Goal: Complete application form

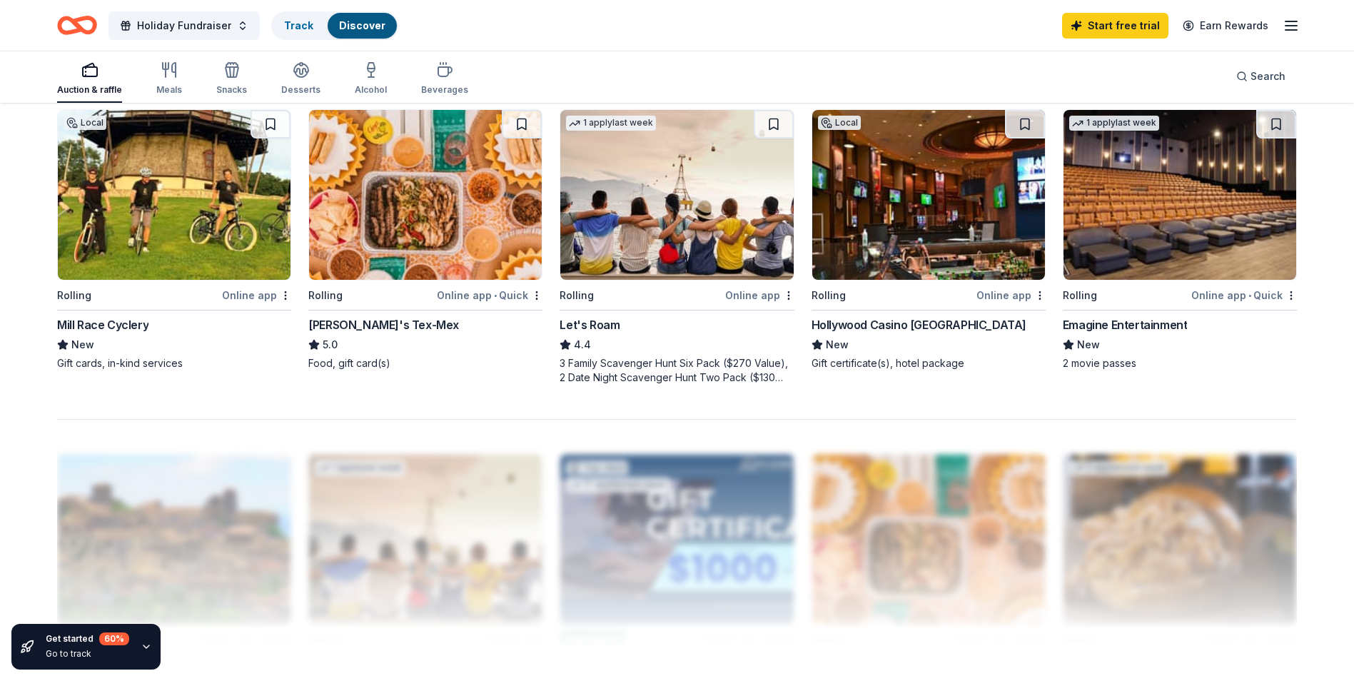
scroll to position [1084, 0]
click at [1176, 257] on img at bounding box center [1180, 194] width 233 height 170
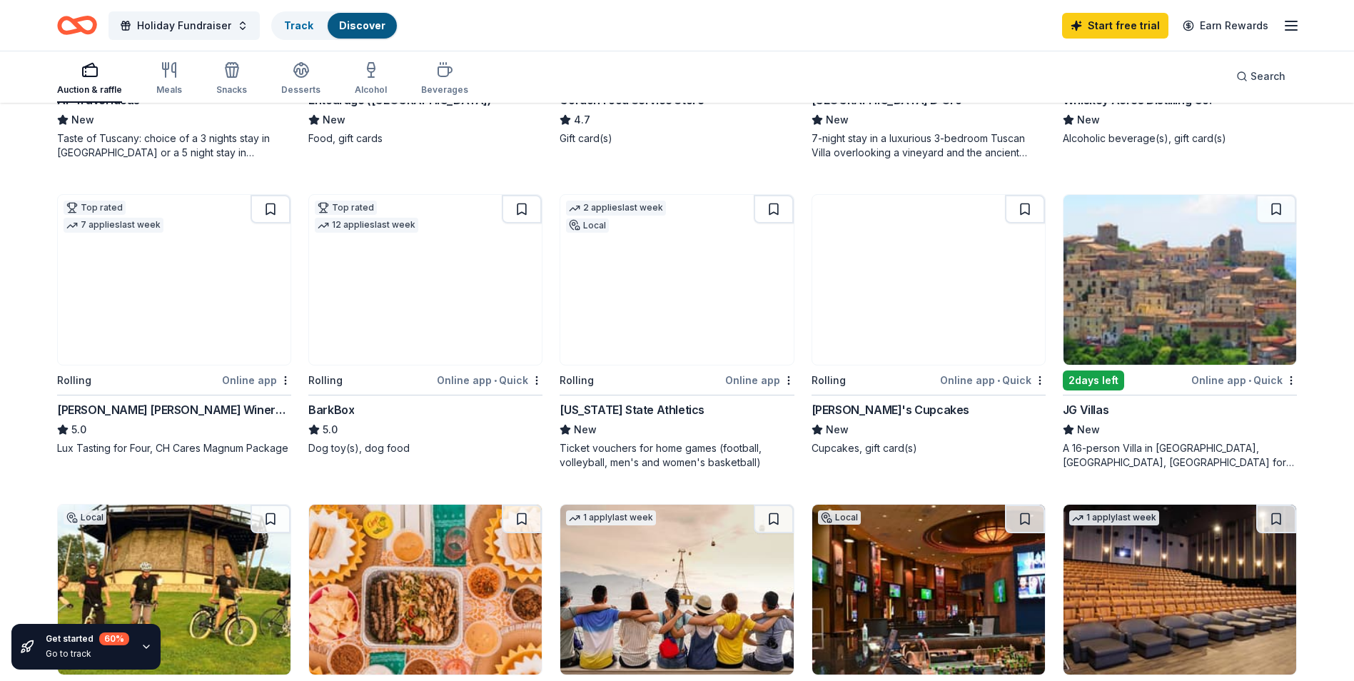
scroll to position [665, 0]
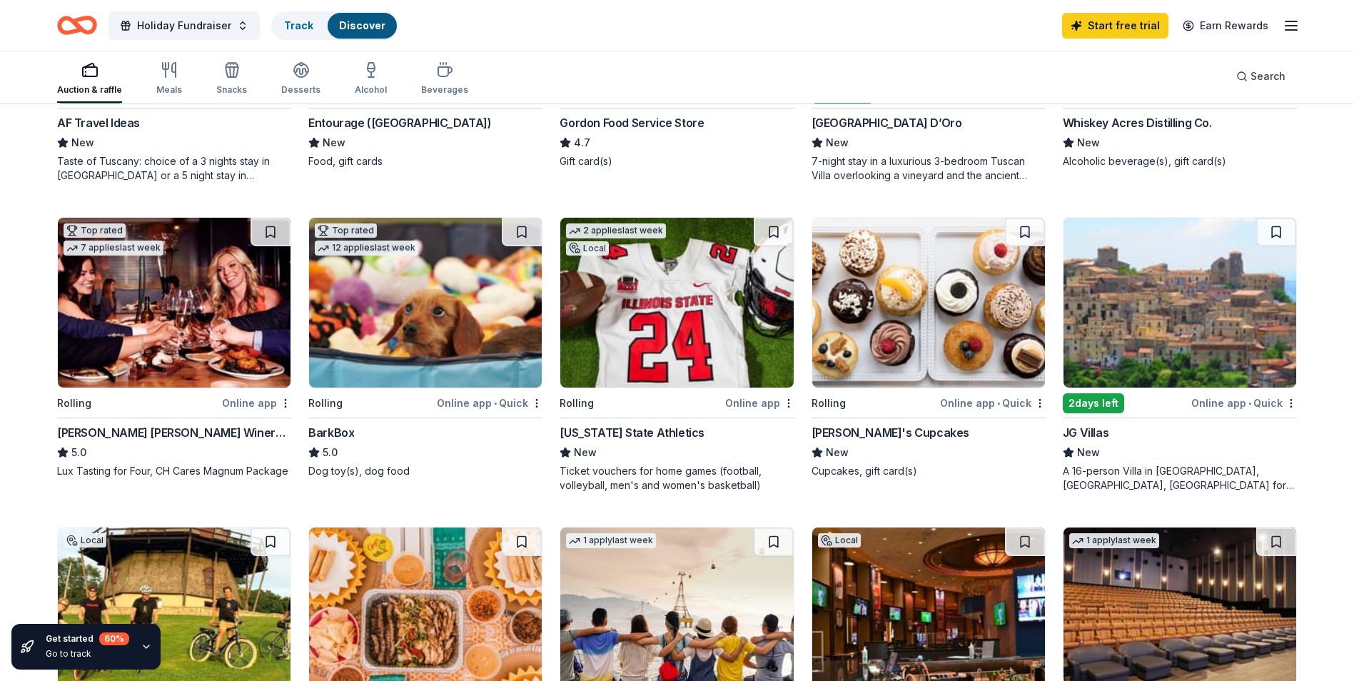
click at [468, 271] on img at bounding box center [425, 303] width 233 height 170
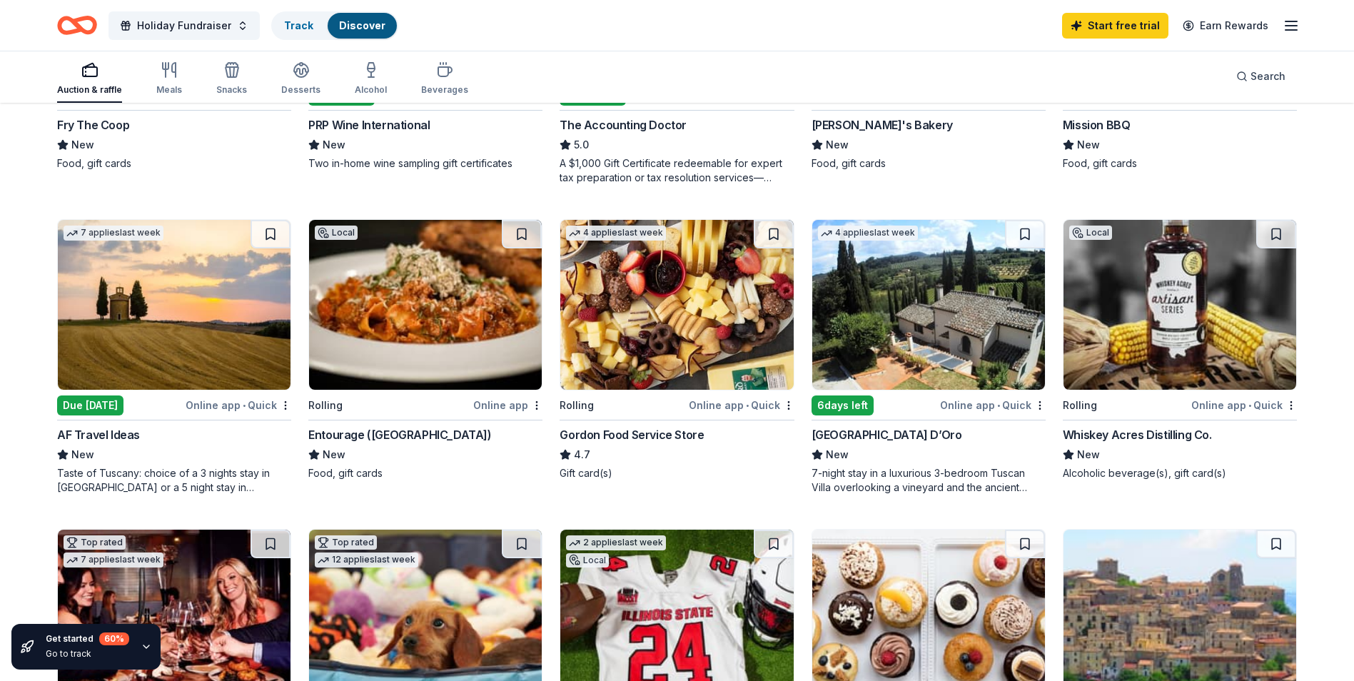
scroll to position [351, 0]
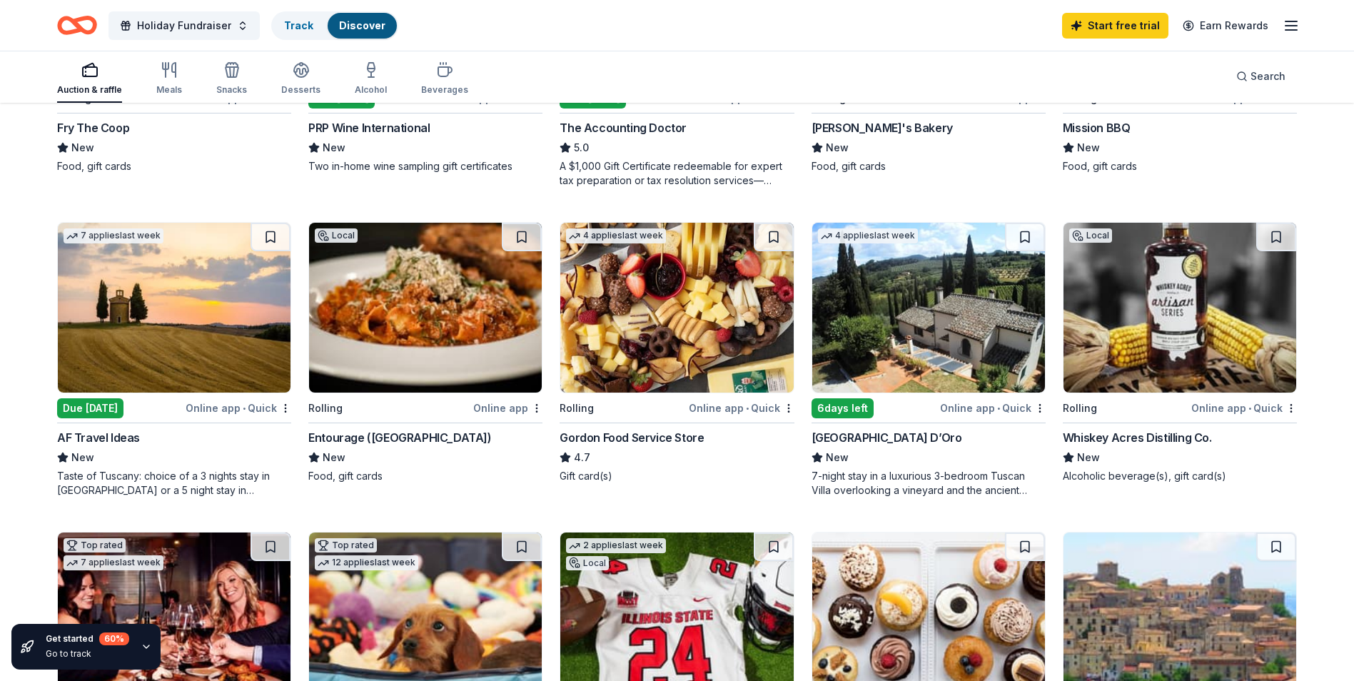
click at [460, 278] on img at bounding box center [425, 308] width 233 height 170
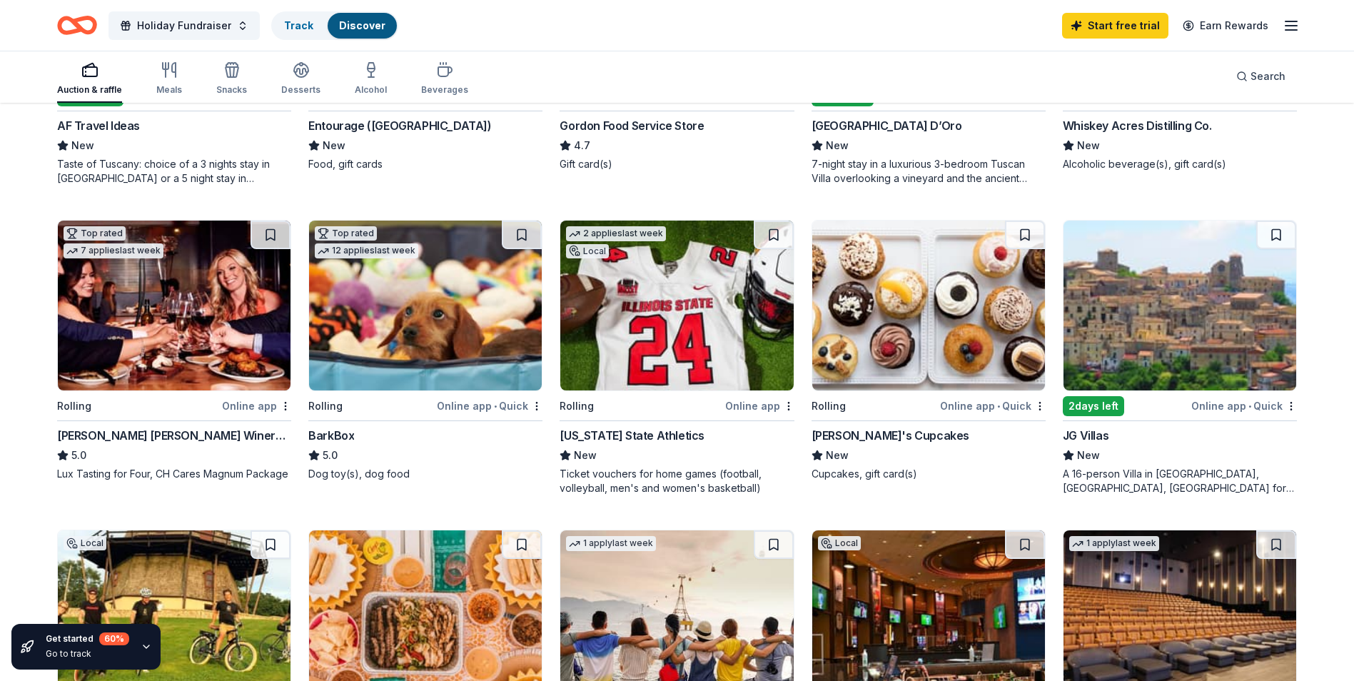
scroll to position [663, 0]
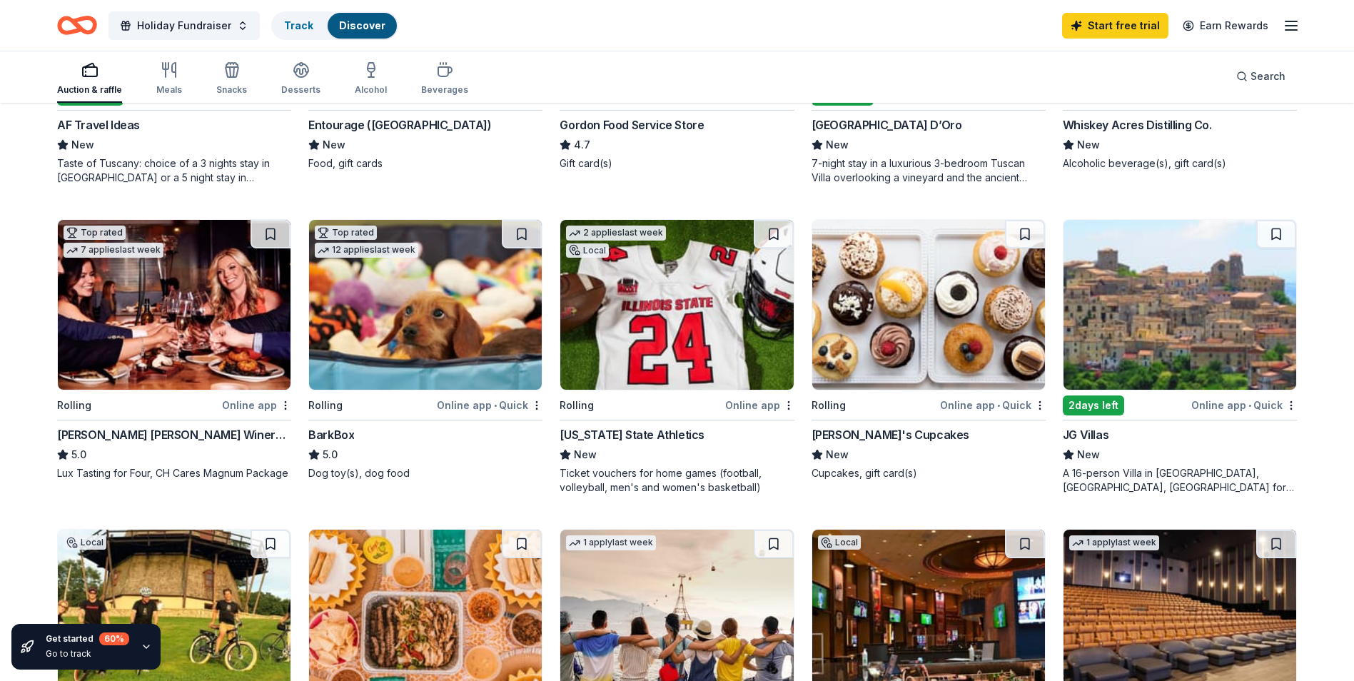
click at [632, 341] on img at bounding box center [676, 305] width 233 height 170
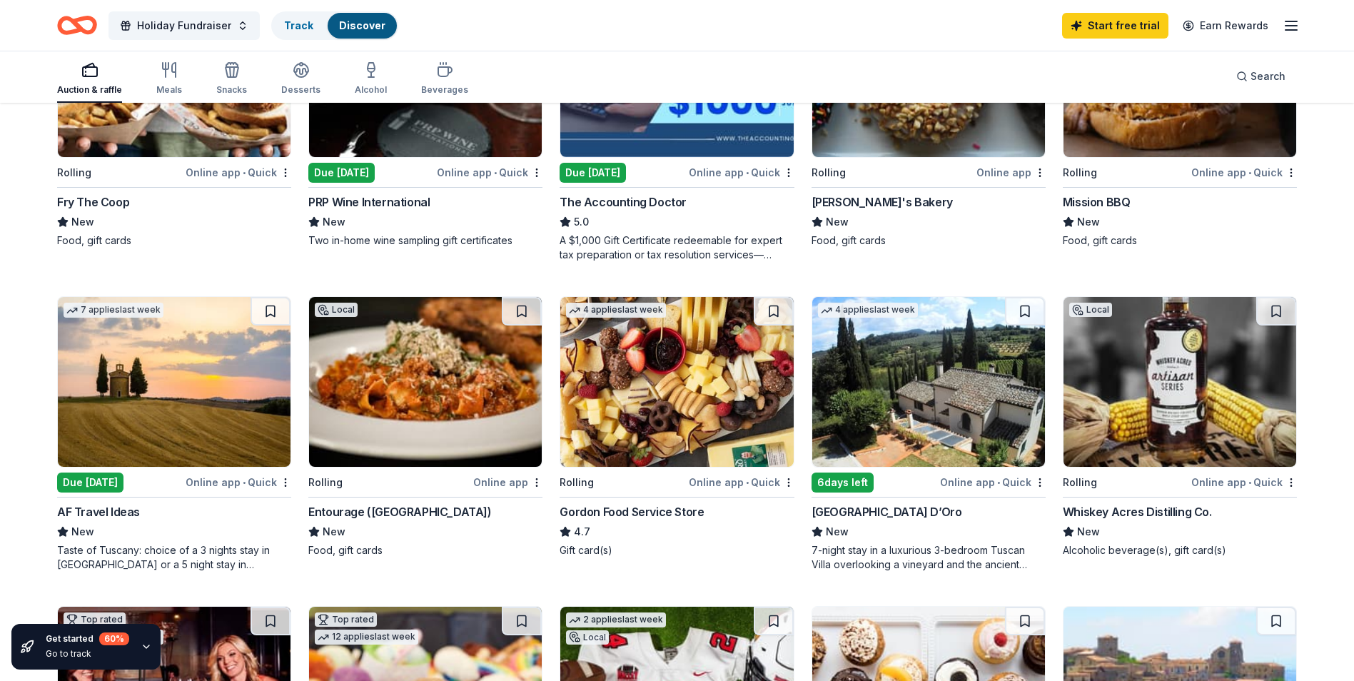
scroll to position [0, 0]
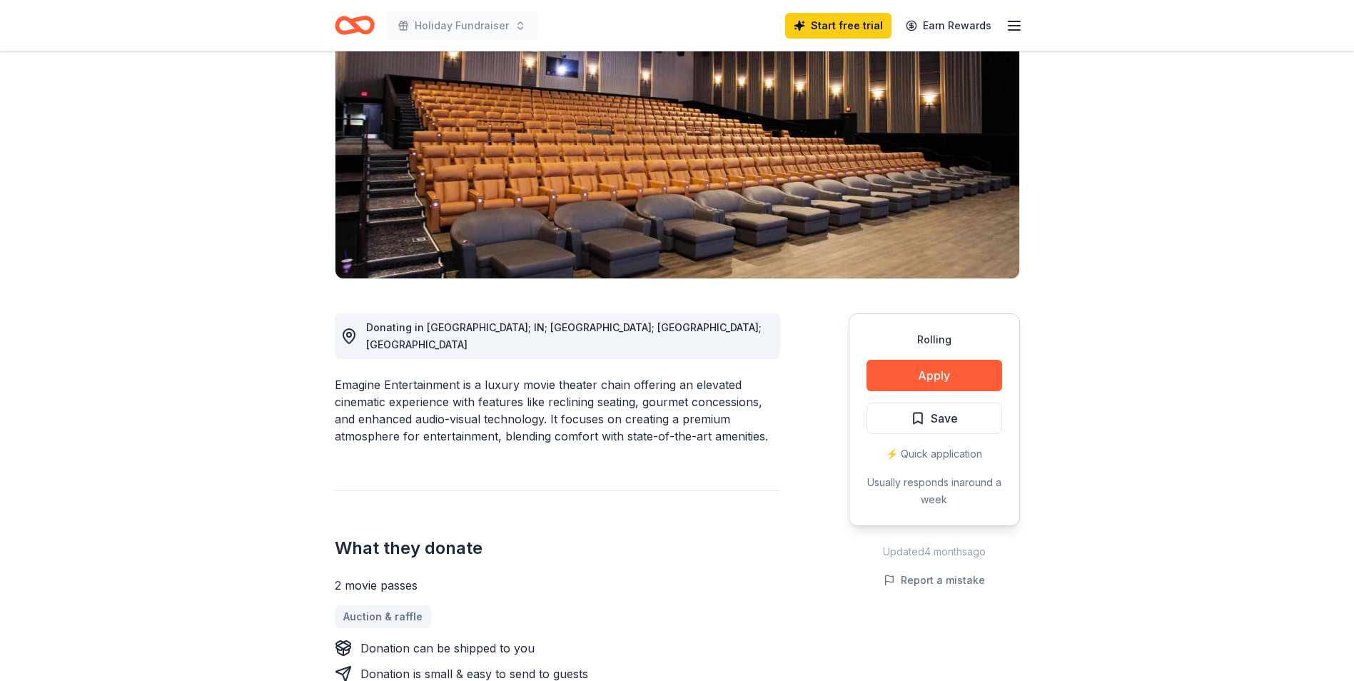
scroll to position [156, 0]
click at [928, 363] on button "Apply" at bounding box center [935, 374] width 136 height 31
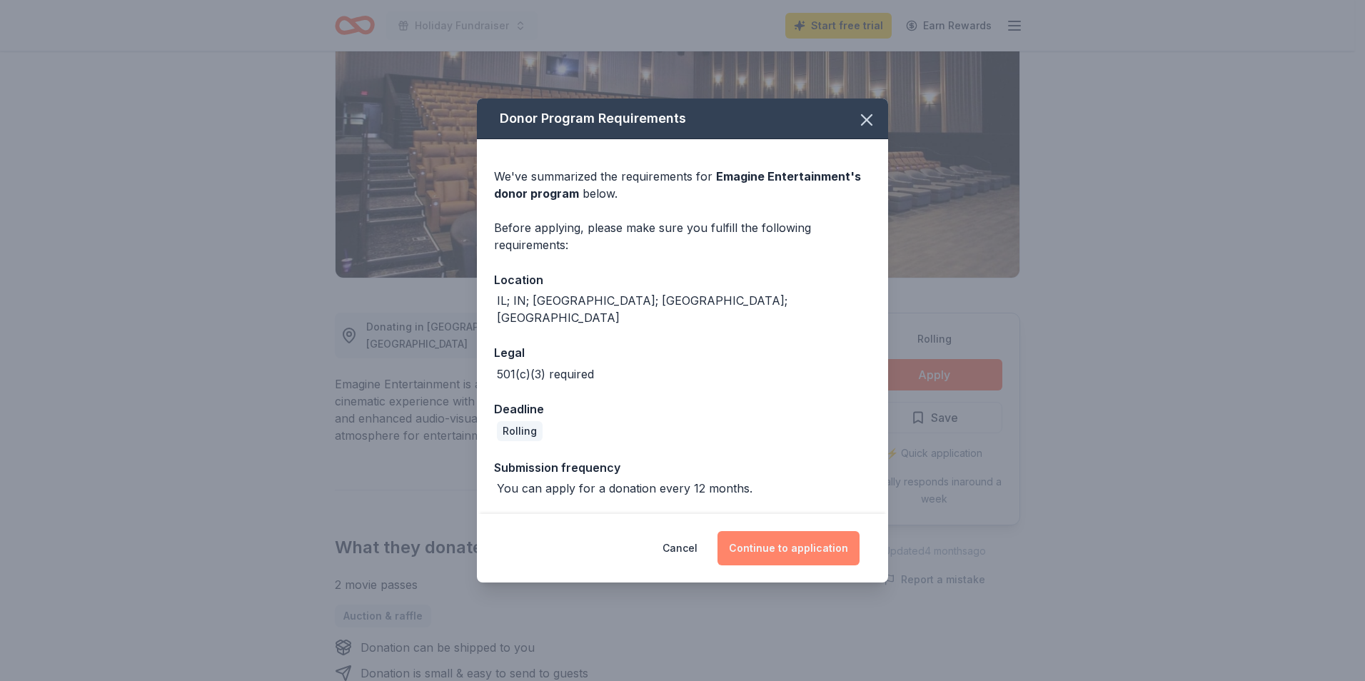
click at [799, 535] on button "Continue to application" at bounding box center [789, 548] width 142 height 34
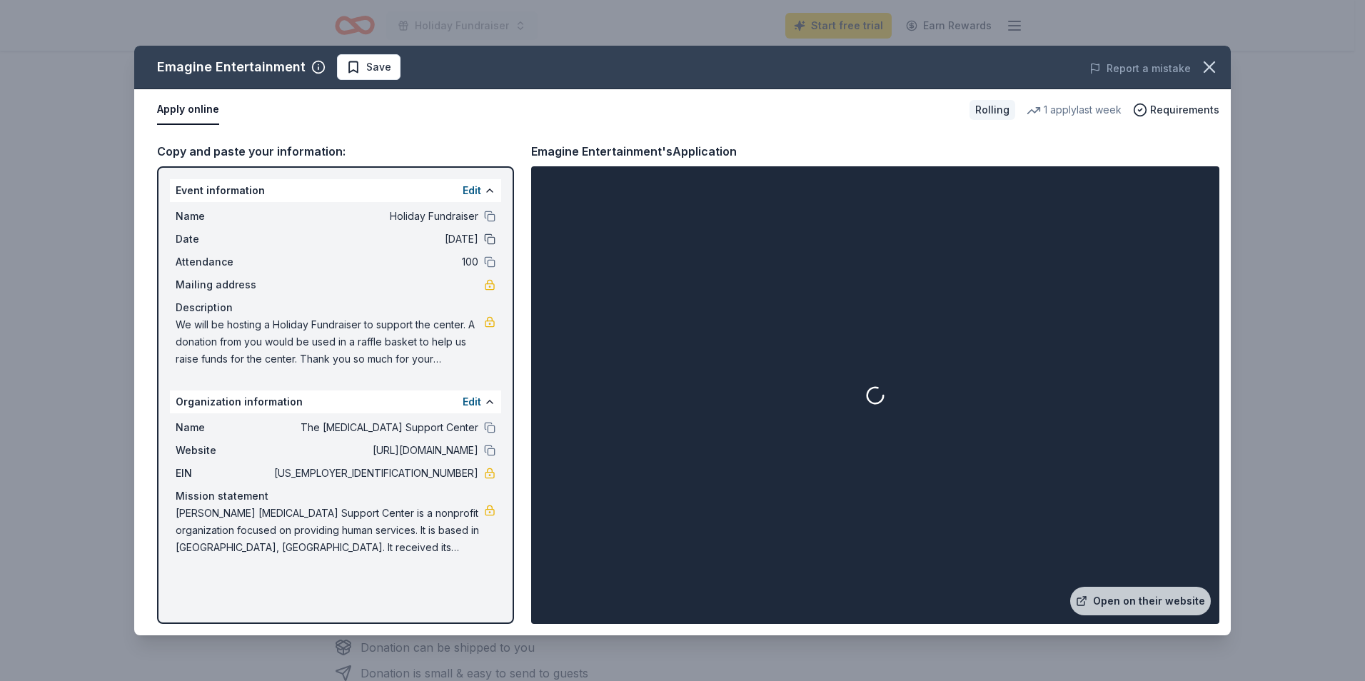
click at [489, 243] on button at bounding box center [489, 238] width 11 height 11
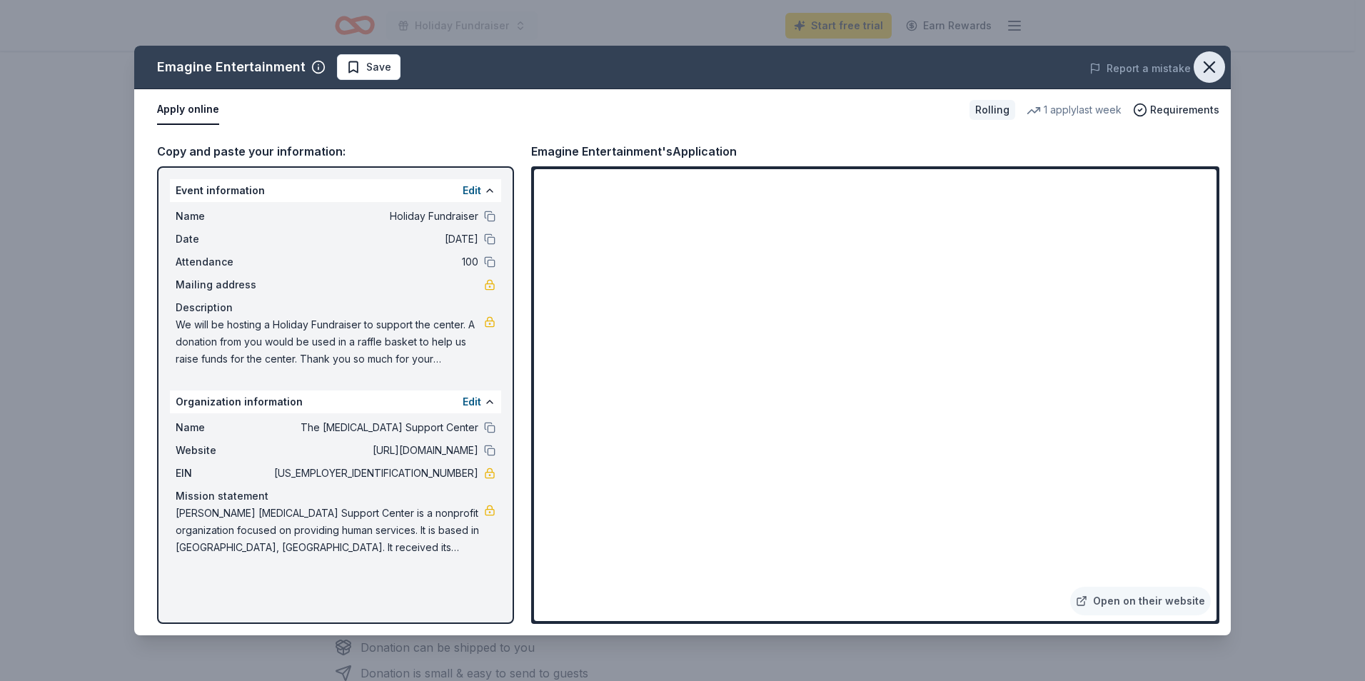
click at [1217, 64] on icon "button" at bounding box center [1210, 67] width 20 height 20
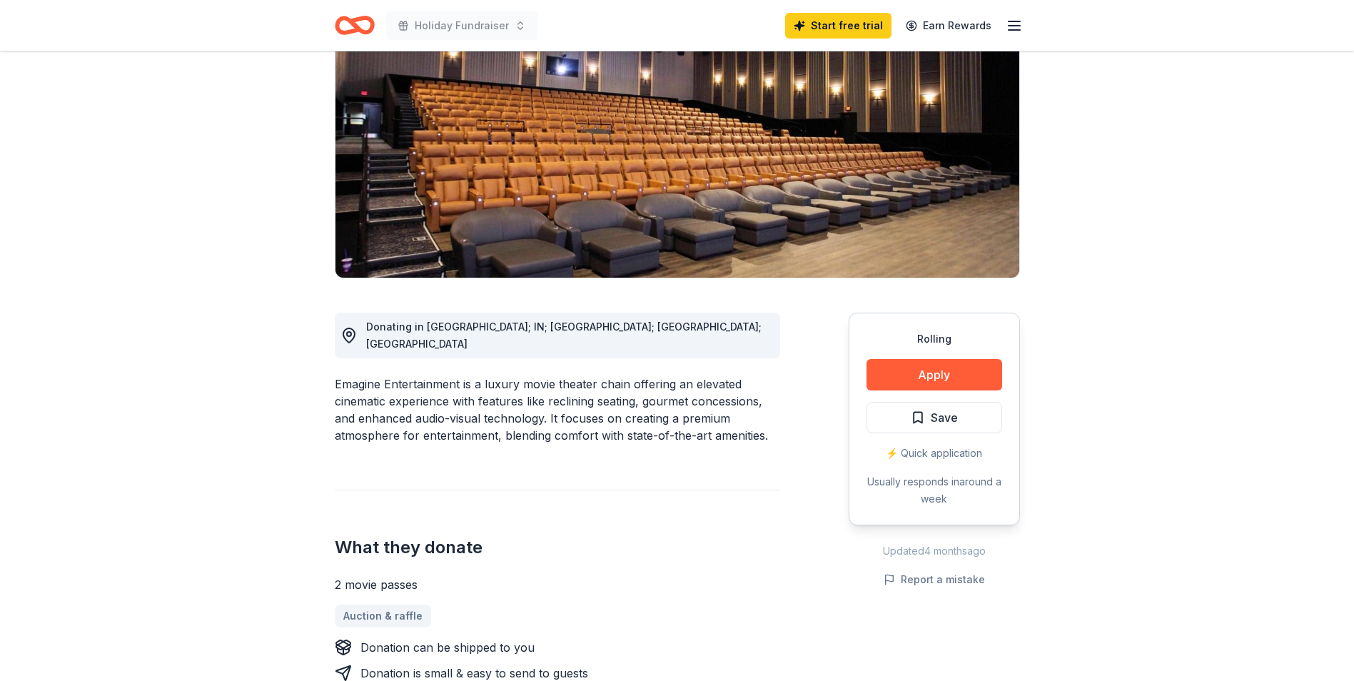
click at [855, 188] on img at bounding box center [678, 141] width 684 height 273
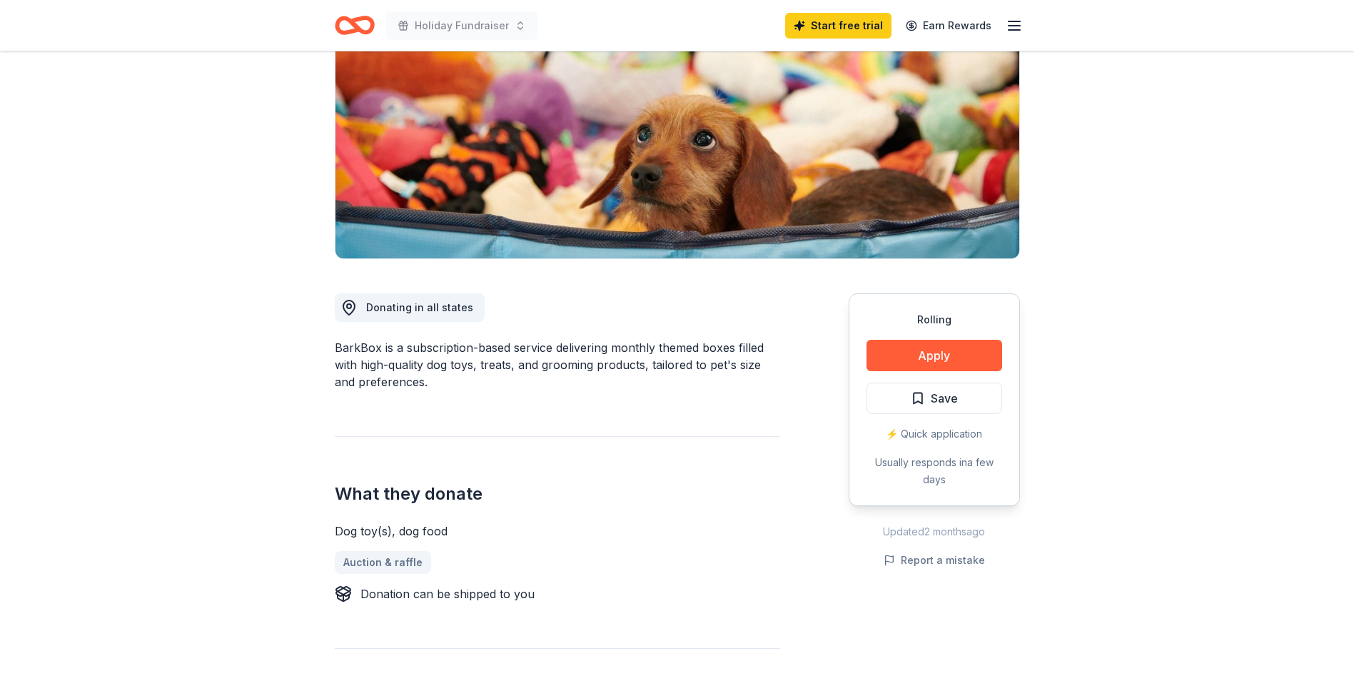
scroll to position [176, 0]
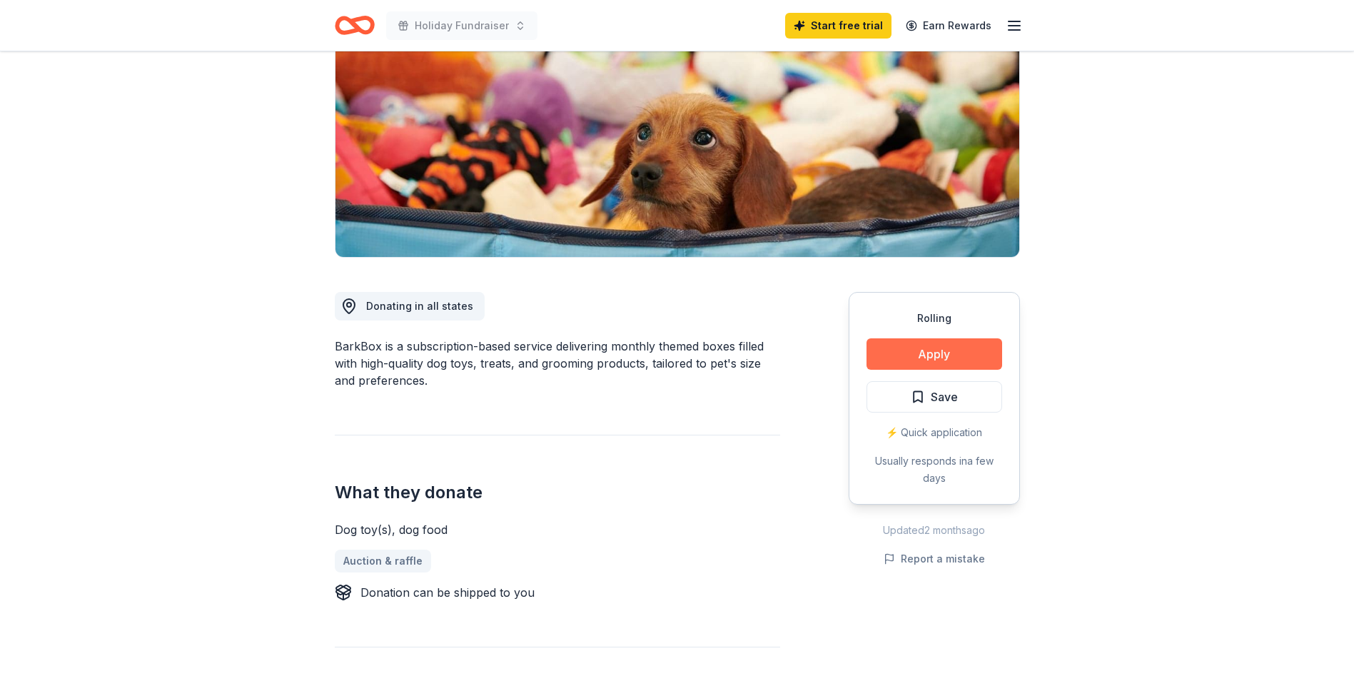
click at [930, 343] on button "Apply" at bounding box center [935, 353] width 136 height 31
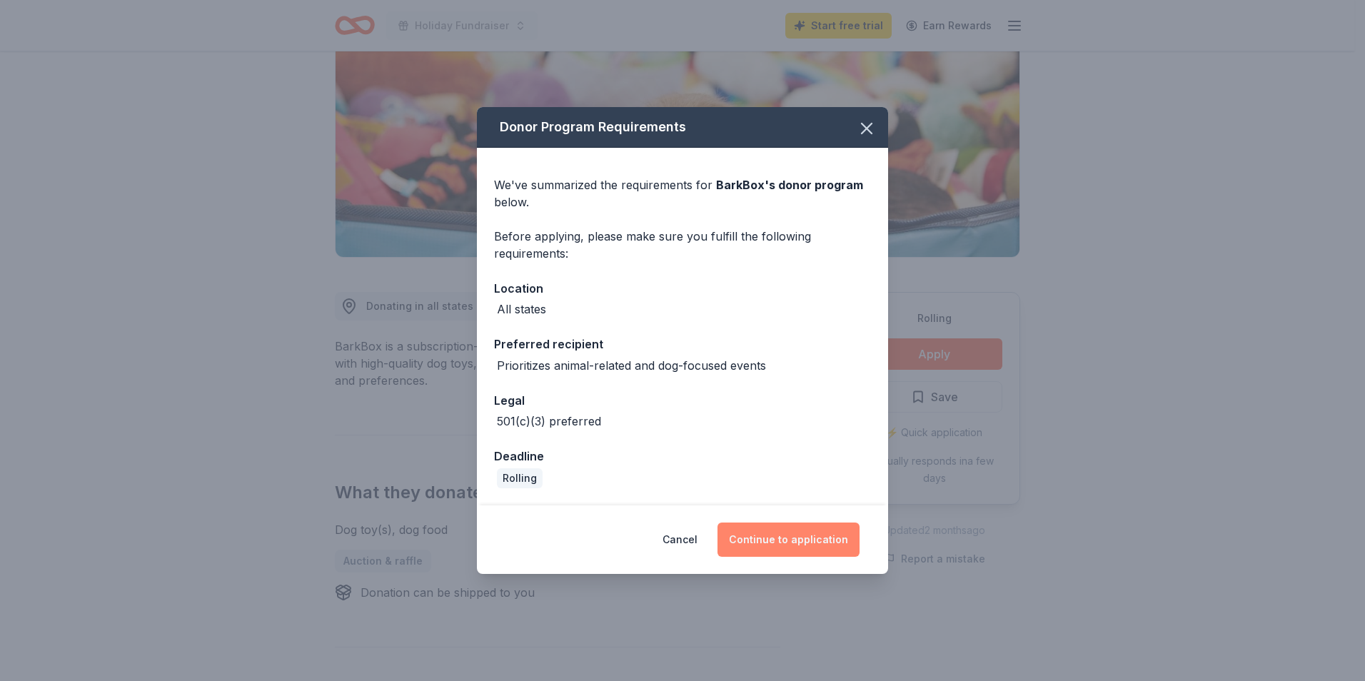
click at [816, 541] on button "Continue to application" at bounding box center [789, 540] width 142 height 34
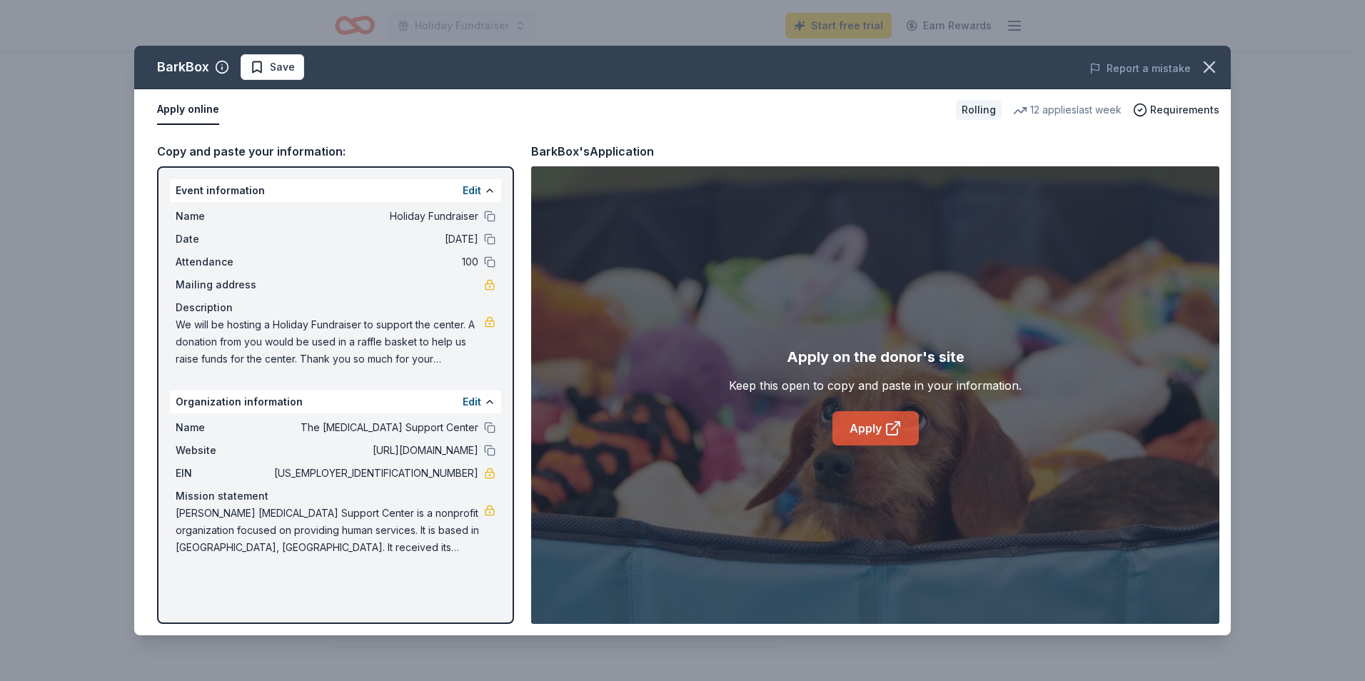
click at [859, 418] on link "Apply" at bounding box center [876, 428] width 86 height 34
click at [1197, 61] on button "button" at bounding box center [1209, 66] width 31 height 31
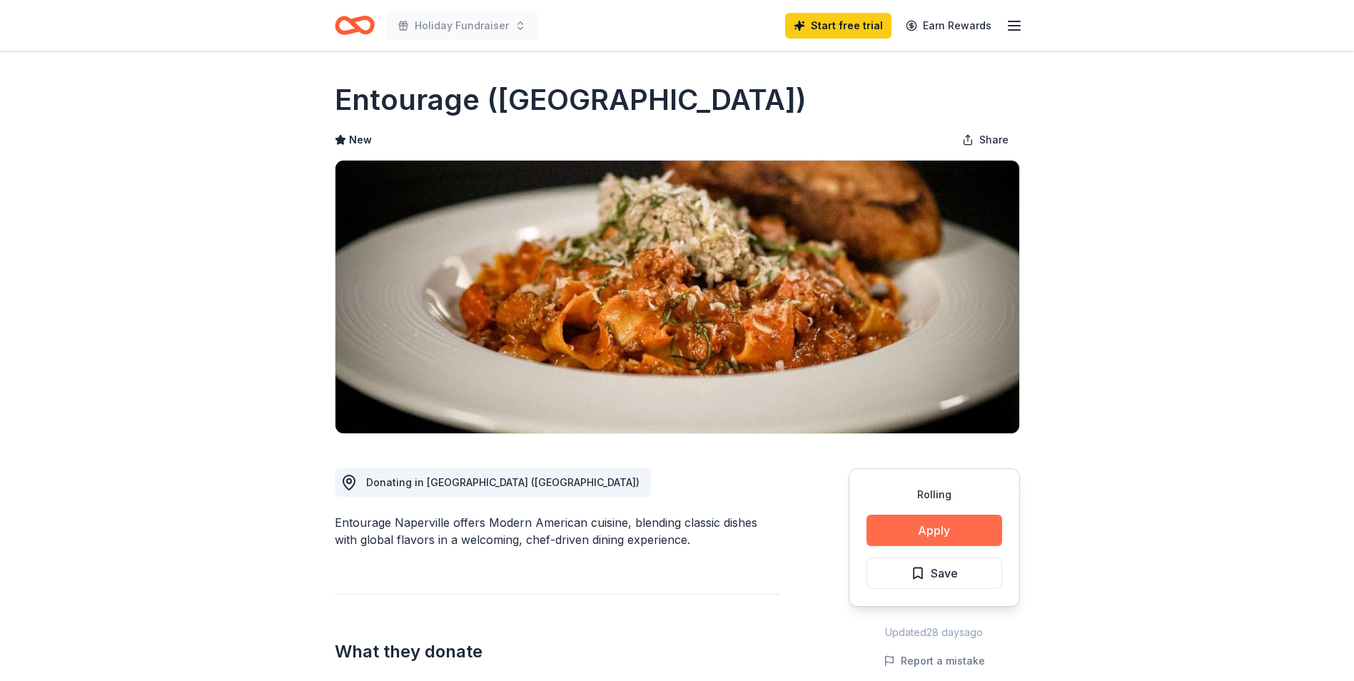
click at [947, 523] on button "Apply" at bounding box center [935, 530] width 136 height 31
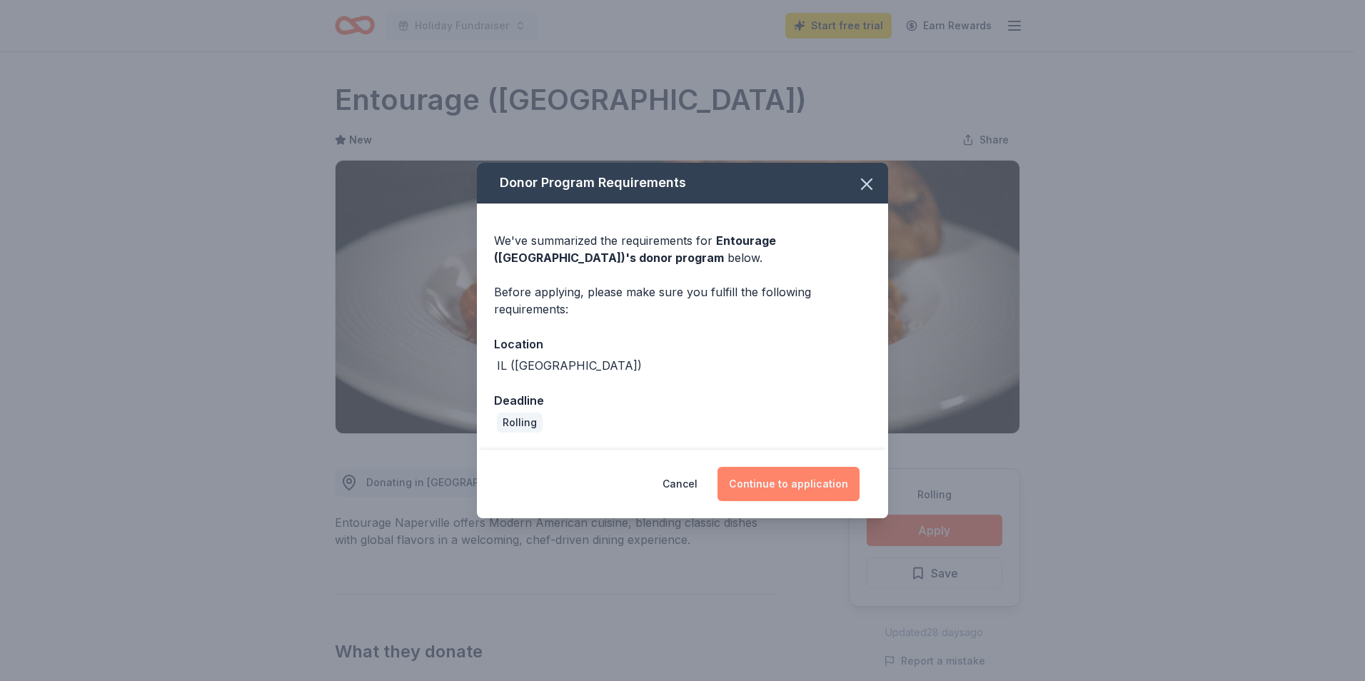
click at [825, 493] on button "Continue to application" at bounding box center [789, 484] width 142 height 34
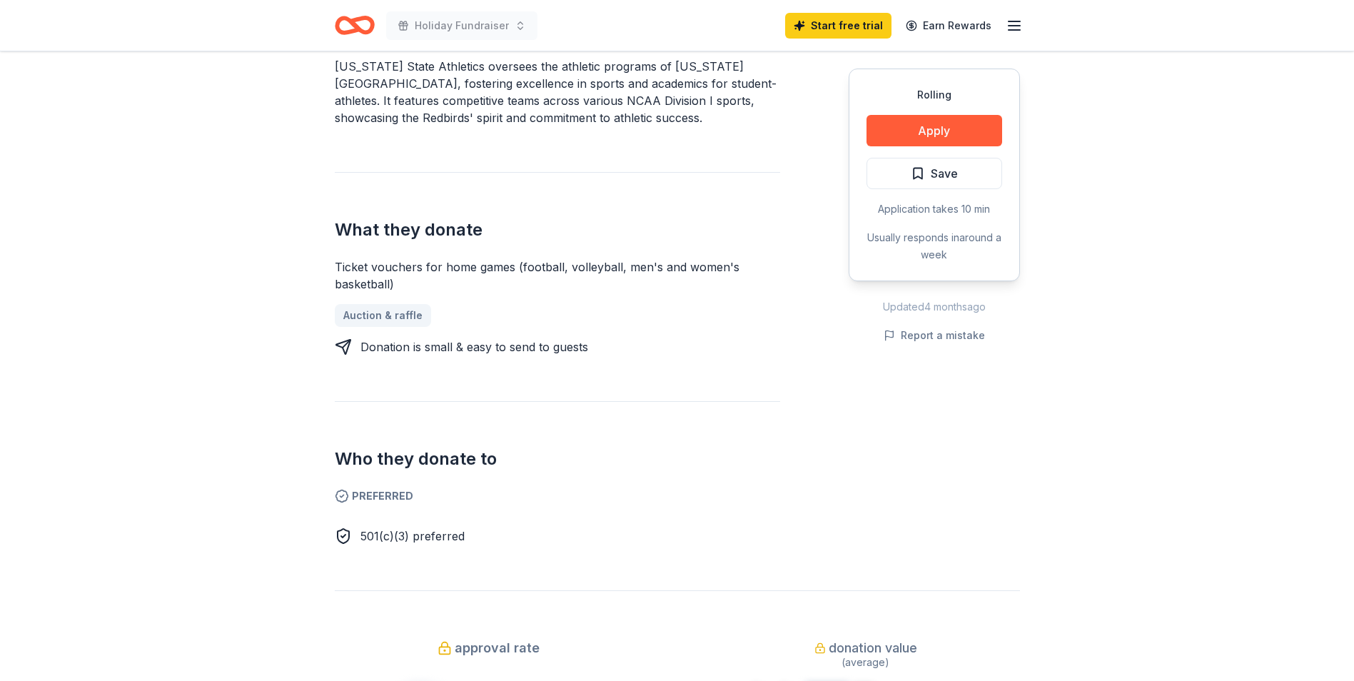
scroll to position [458, 0]
click at [900, 131] on button "Apply" at bounding box center [935, 130] width 136 height 31
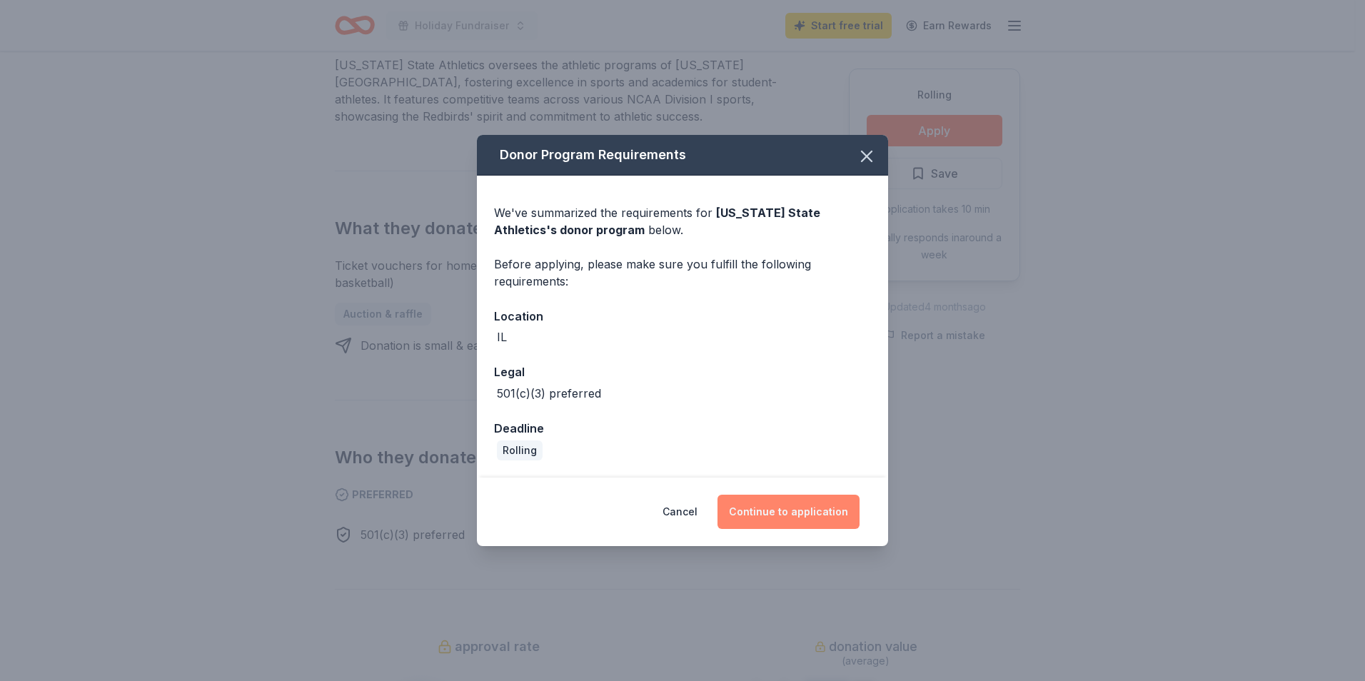
click at [795, 500] on button "Continue to application" at bounding box center [789, 512] width 142 height 34
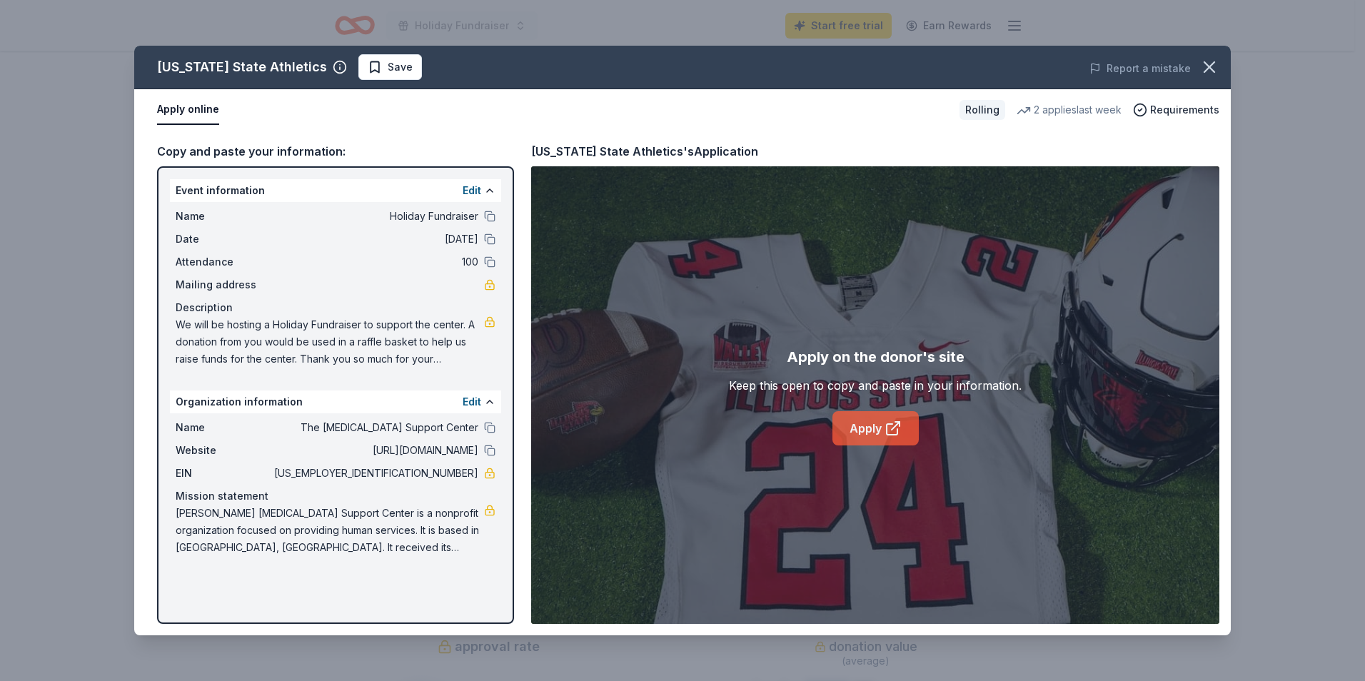
click at [865, 426] on link "Apply" at bounding box center [876, 428] width 86 height 34
click at [1209, 69] on icon "button" at bounding box center [1210, 67] width 10 height 10
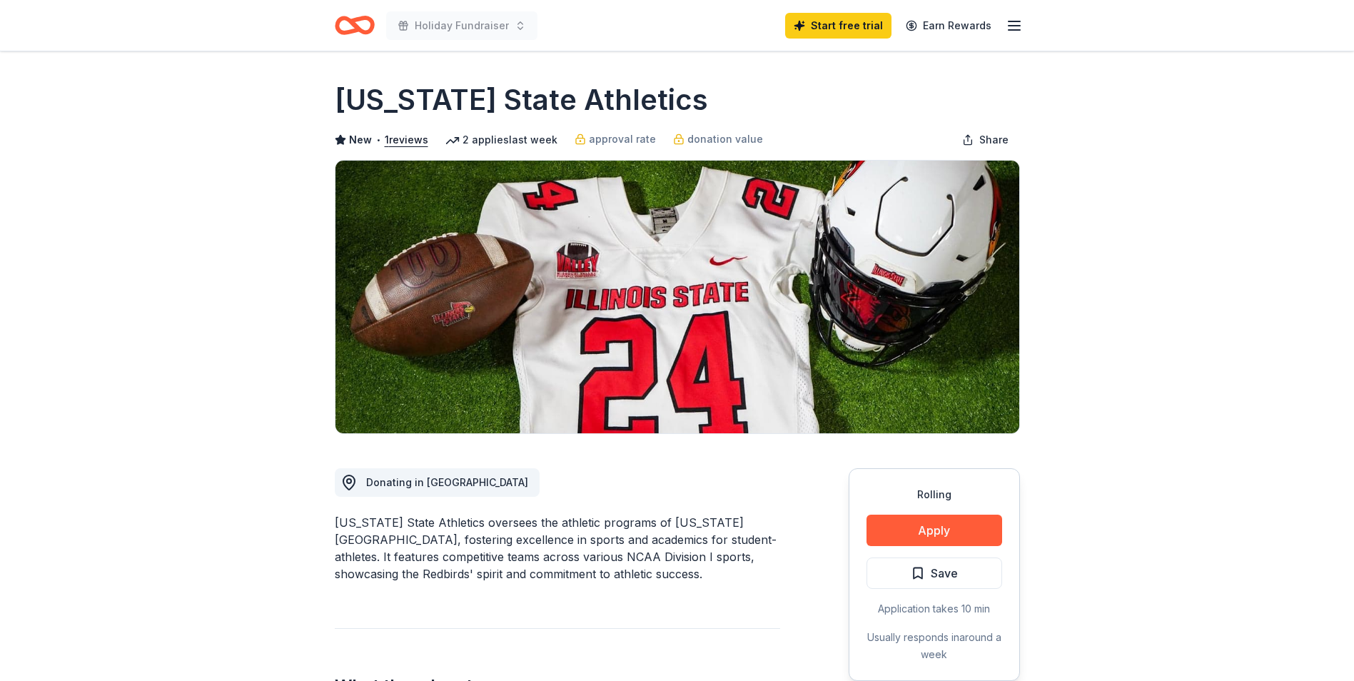
scroll to position [0, 0]
